Goal: Task Accomplishment & Management: Manage account settings

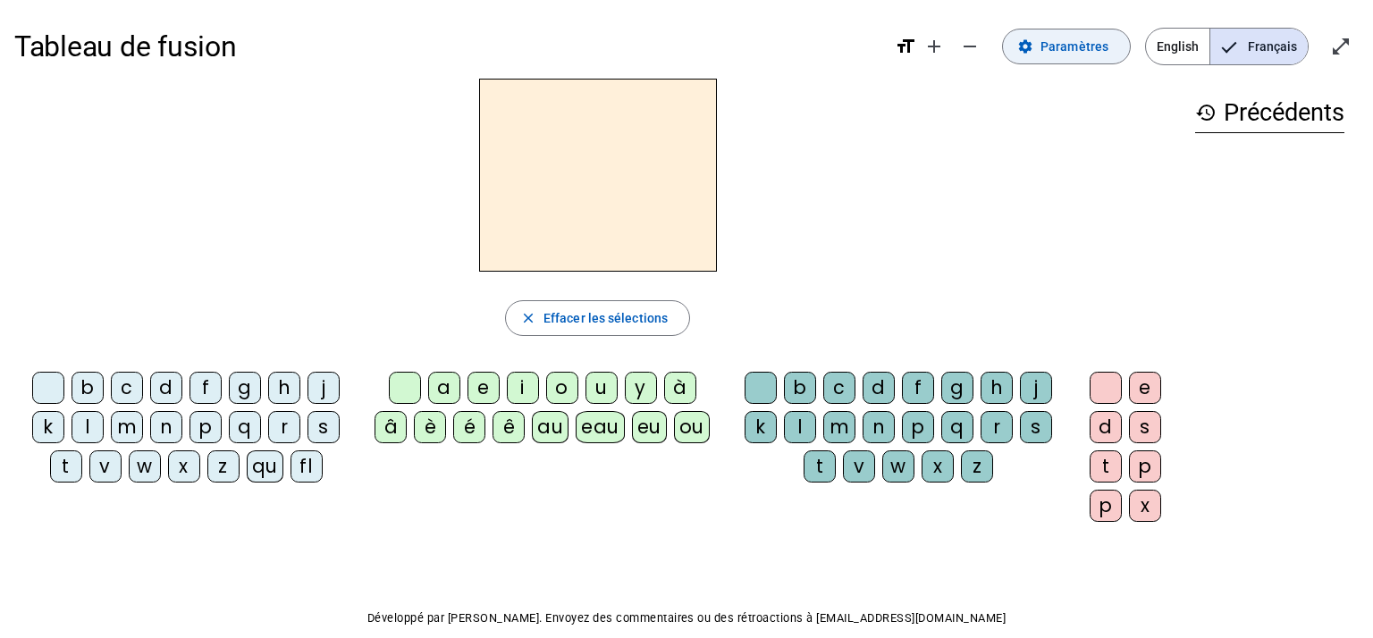
click at [1091, 46] on span "Paramètres" at bounding box center [1075, 46] width 68 height 21
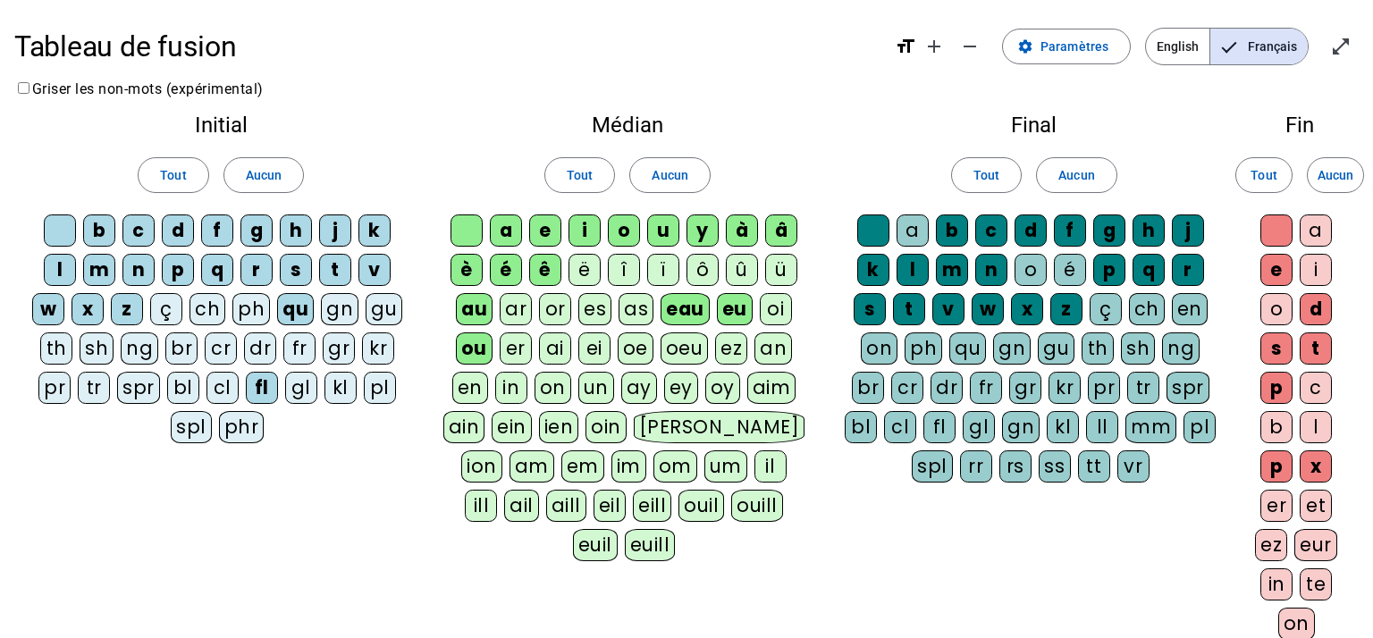
click at [553, 356] on div "ai" at bounding box center [555, 349] width 32 height 32
click at [344, 493] on div "Initial Tout Aucun b c d f g h j k l m n p q r s t v w x z ç ch ph qu gn gu th …" at bounding box center [686, 420] width 1345 height 640
click at [372, 396] on div "pl" at bounding box center [380, 388] width 32 height 32
click at [223, 392] on div "cl" at bounding box center [223, 388] width 32 height 32
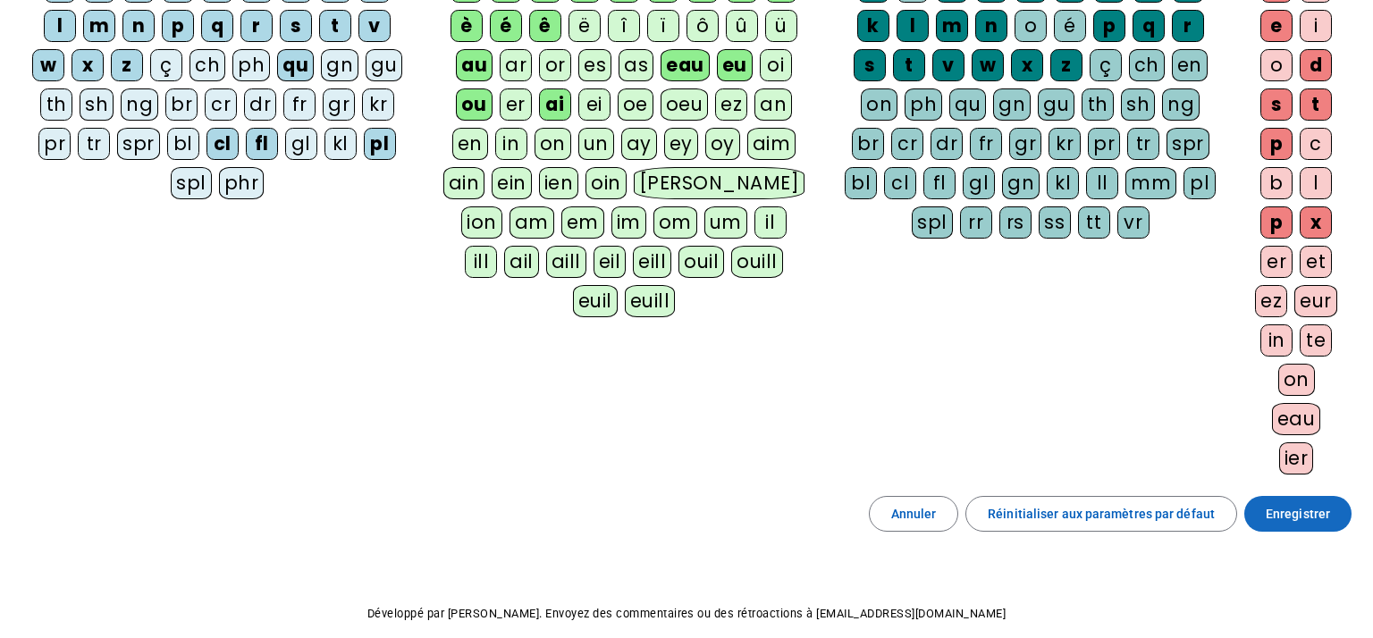
click at [1295, 520] on span "Enregistrer" at bounding box center [1298, 513] width 64 height 21
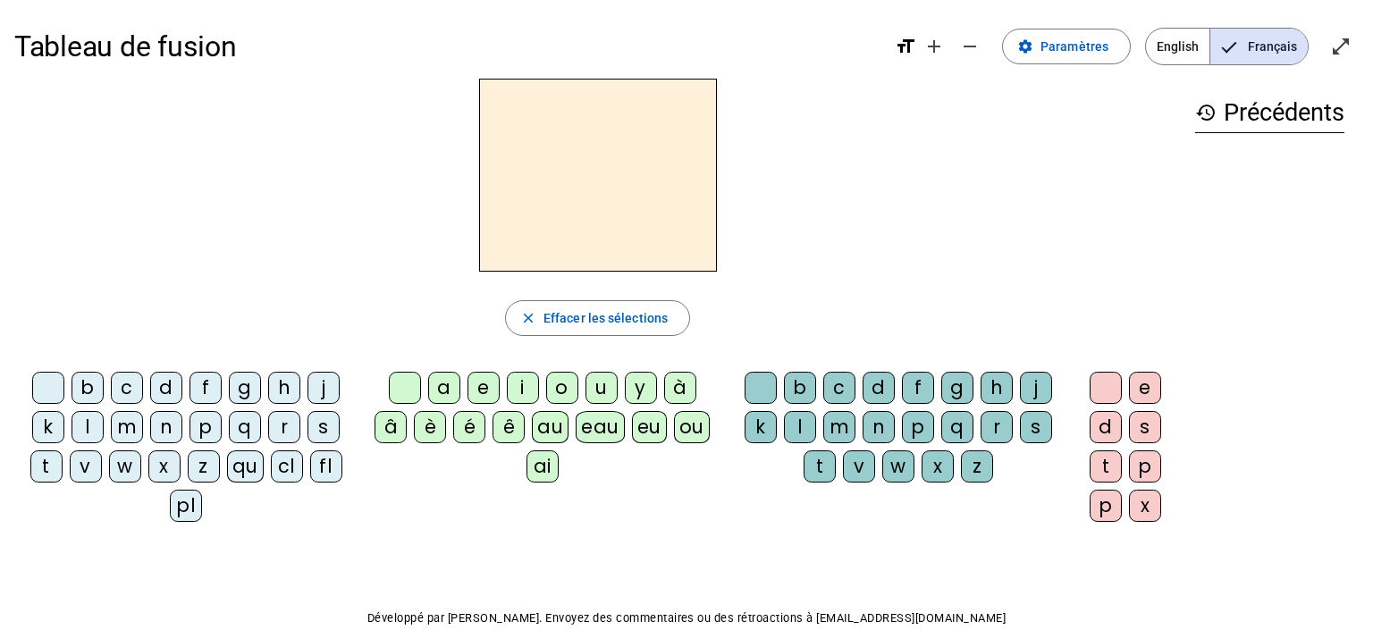
click at [547, 473] on div "ai" at bounding box center [543, 467] width 32 height 32
click at [793, 423] on div "l" at bounding box center [800, 427] width 32 height 32
click at [1134, 389] on div "e" at bounding box center [1145, 388] width 32 height 32
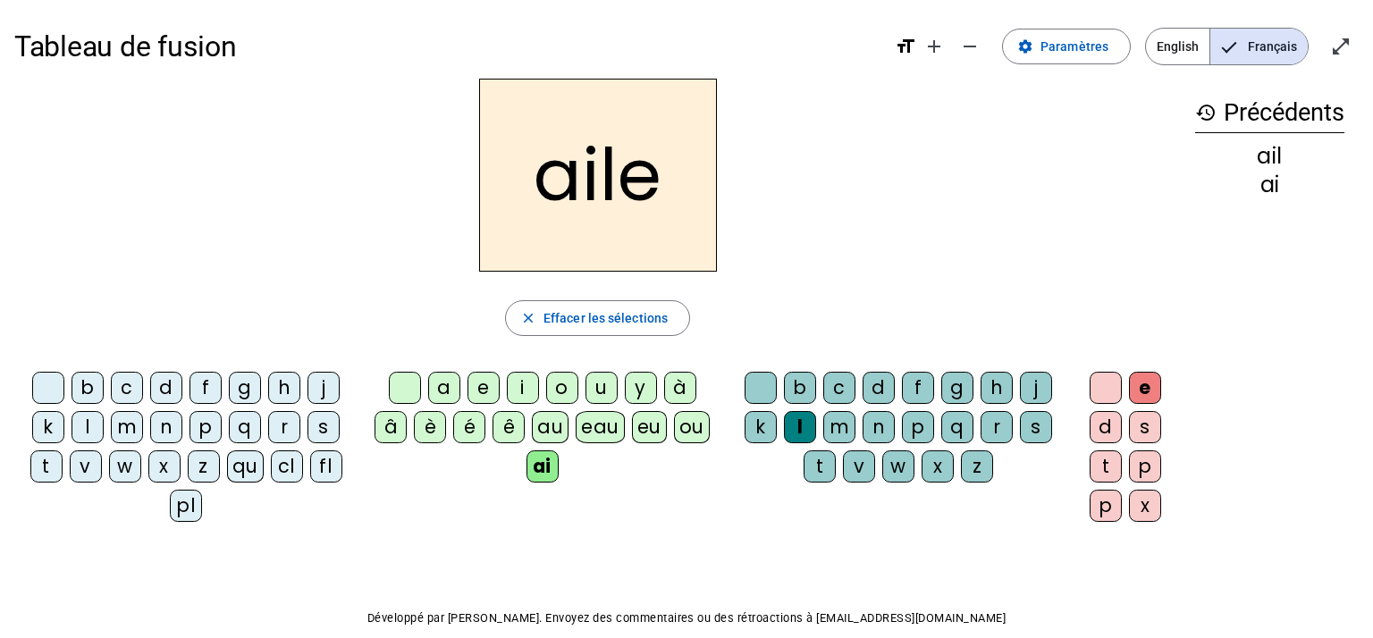
click at [878, 392] on div "d" at bounding box center [879, 388] width 32 height 32
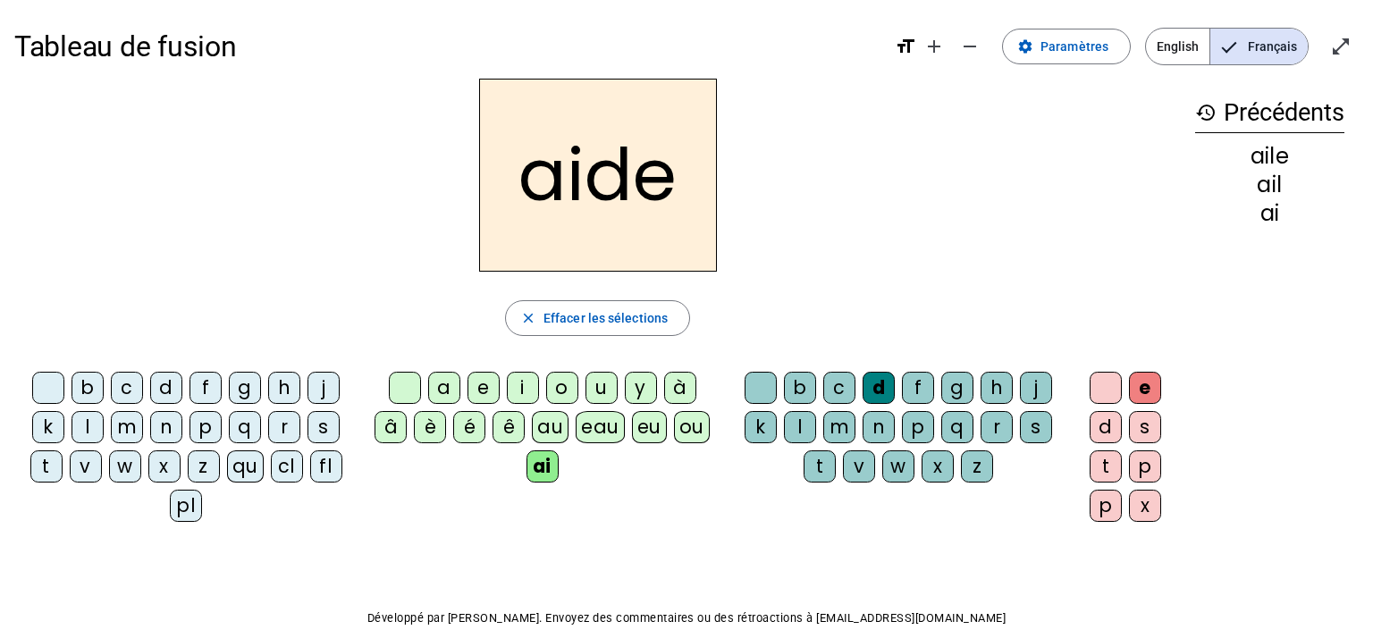
click at [74, 429] on div "l" at bounding box center [88, 427] width 32 height 32
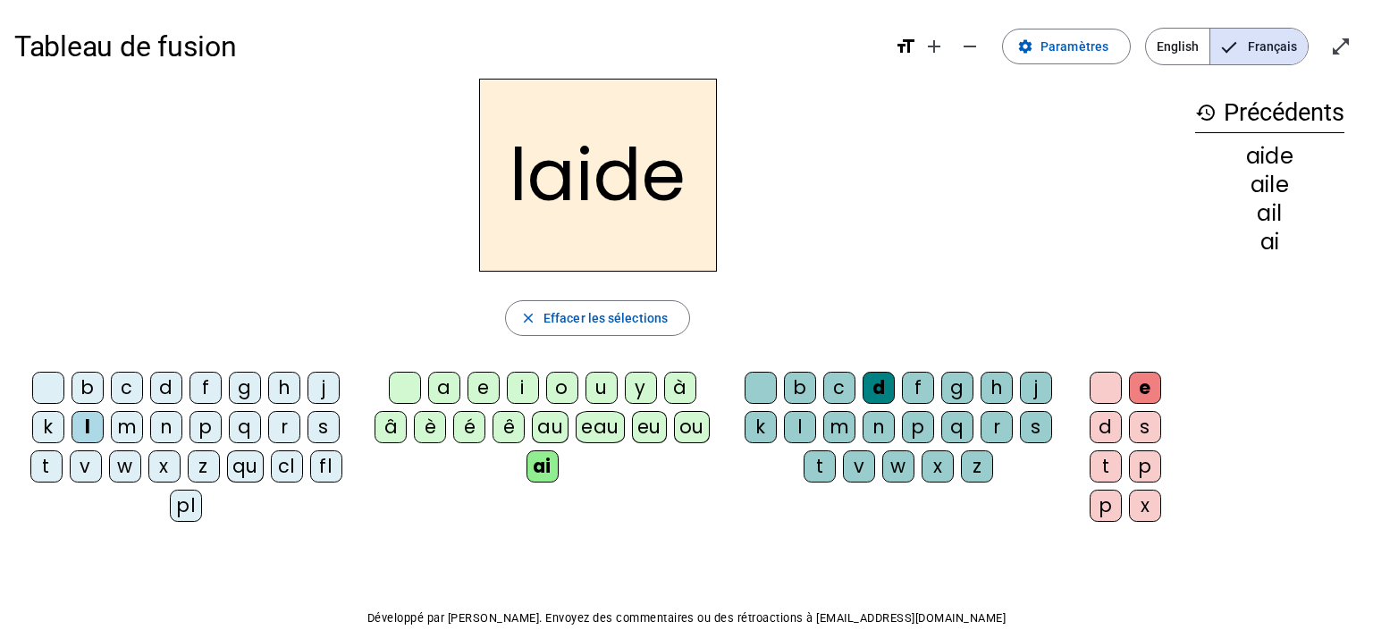
click at [187, 506] on div "pl" at bounding box center [186, 506] width 32 height 32
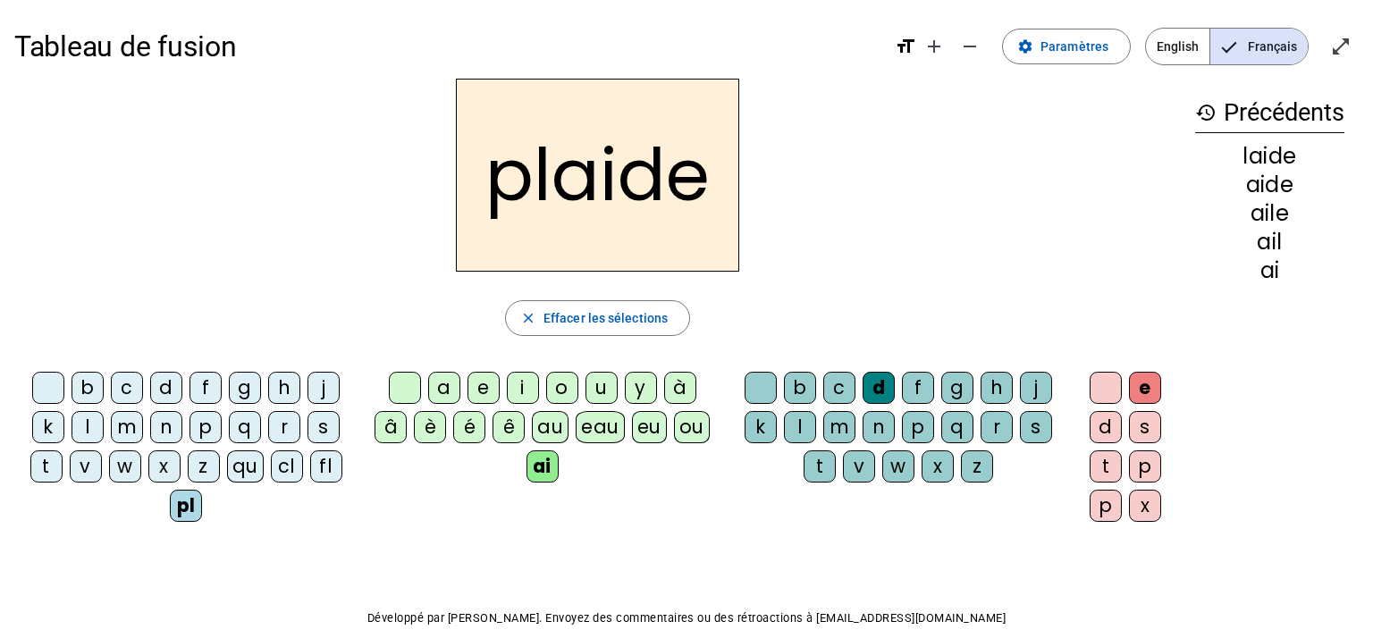
click at [1001, 434] on div "r" at bounding box center [997, 427] width 32 height 32
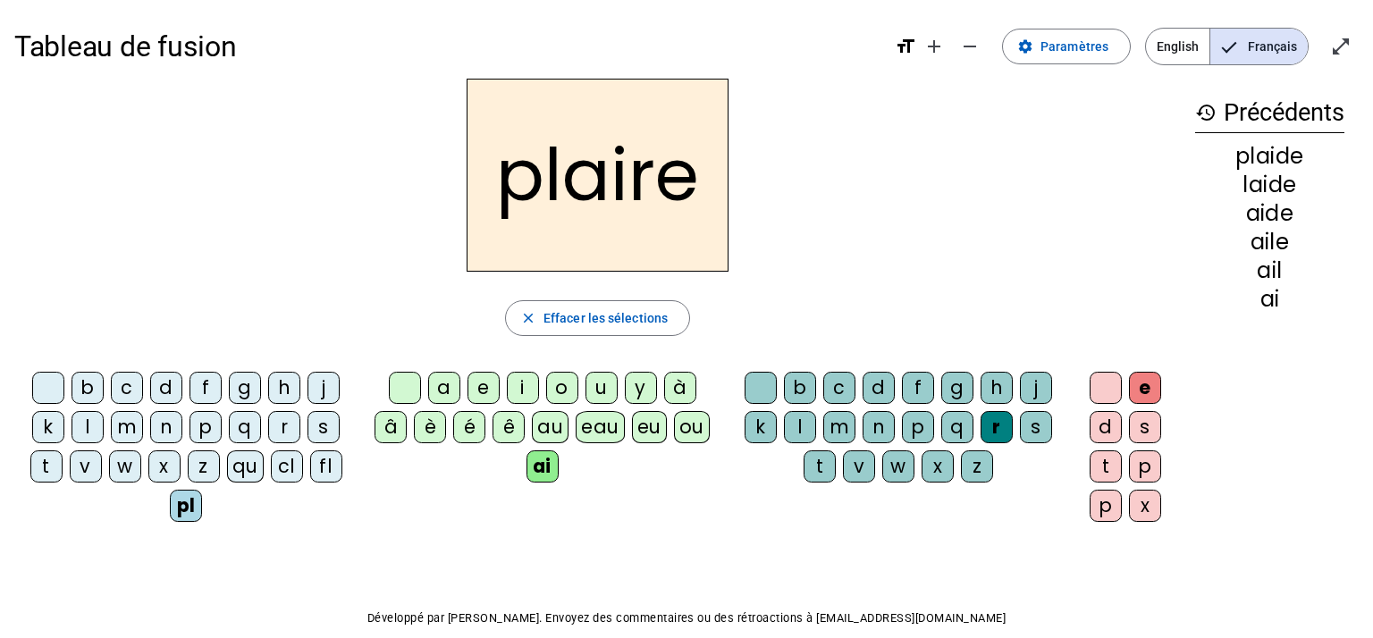
click at [284, 460] on div "cl" at bounding box center [287, 467] width 32 height 32
